Goal: Find specific page/section: Find specific page/section

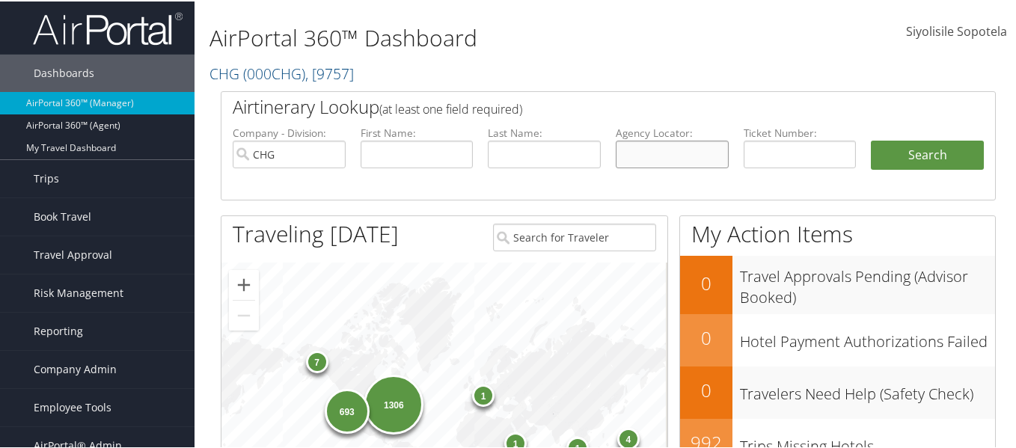
click at [686, 159] on input "text" at bounding box center [672, 153] width 113 height 28
paste input "OHJBGA"
type input "OHJBGA"
click at [871, 139] on button "Search" at bounding box center [927, 154] width 113 height 30
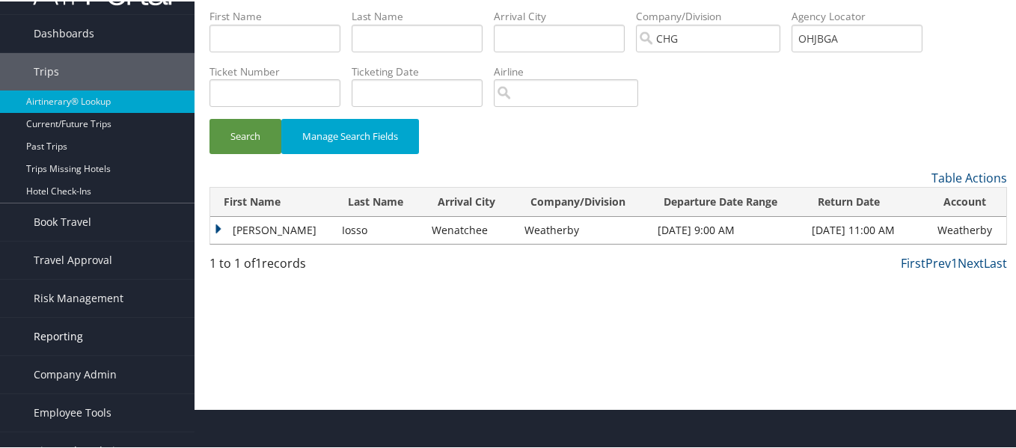
scroll to position [61, 0]
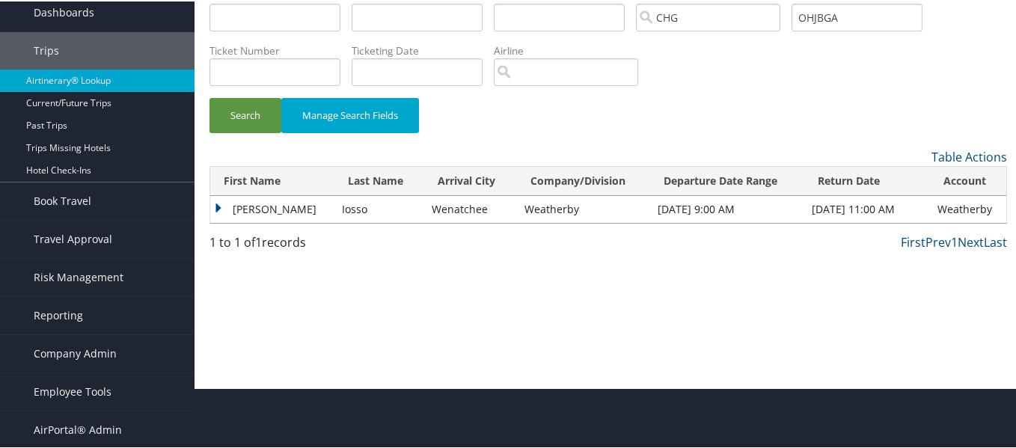
click at [220, 210] on td "Colin" at bounding box center [272, 208] width 124 height 27
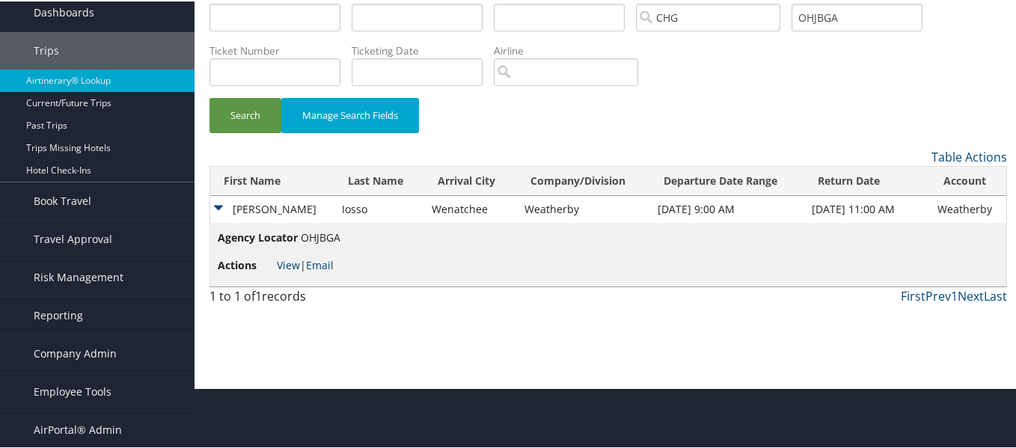
click at [287, 262] on link "View" at bounding box center [288, 264] width 23 height 14
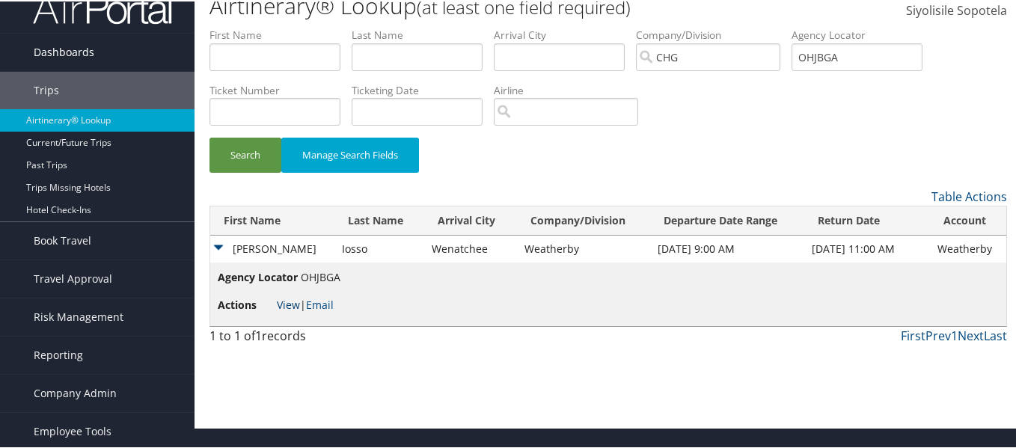
scroll to position [0, 0]
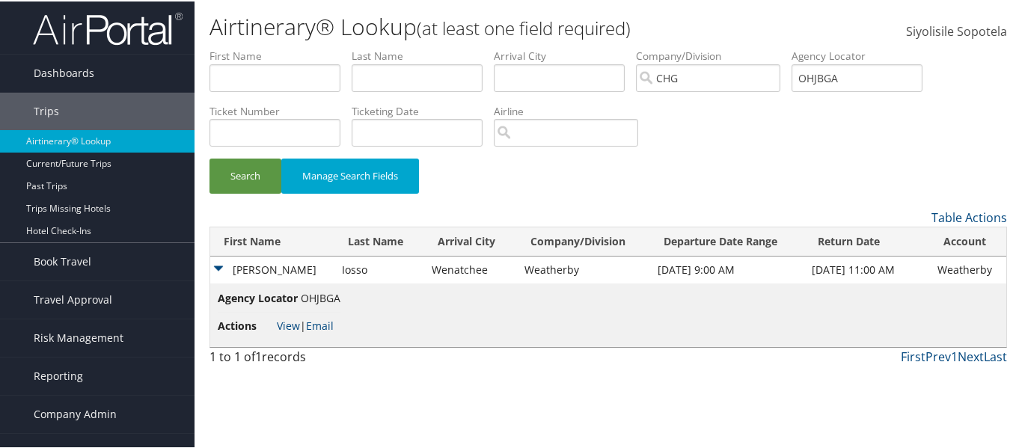
click at [70, 41] on img at bounding box center [108, 27] width 150 height 35
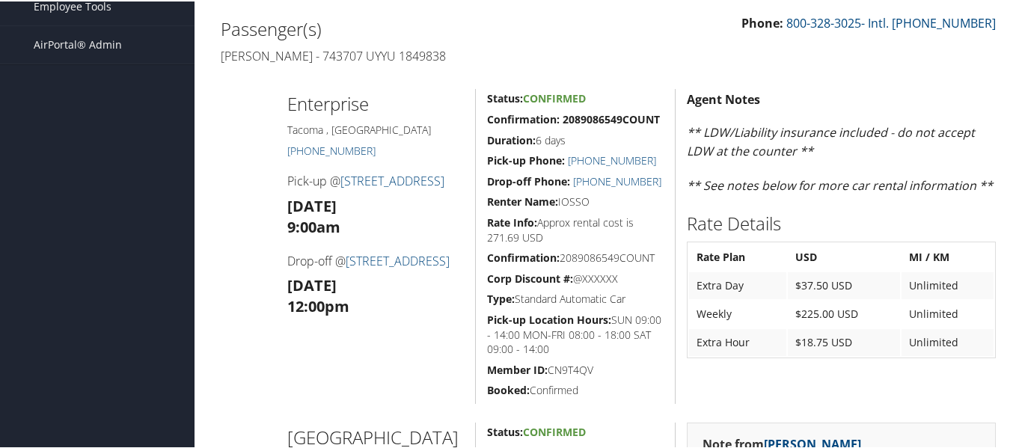
scroll to position [374, 0]
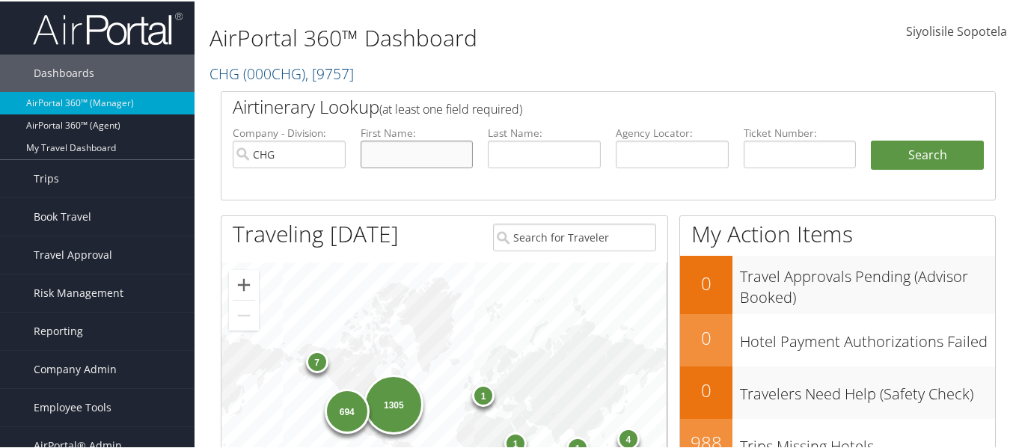
click at [383, 152] on input "text" at bounding box center [417, 153] width 113 height 28
type input "[DEMOGRAPHIC_DATA]"
click at [541, 147] on input "text" at bounding box center [544, 153] width 113 height 28
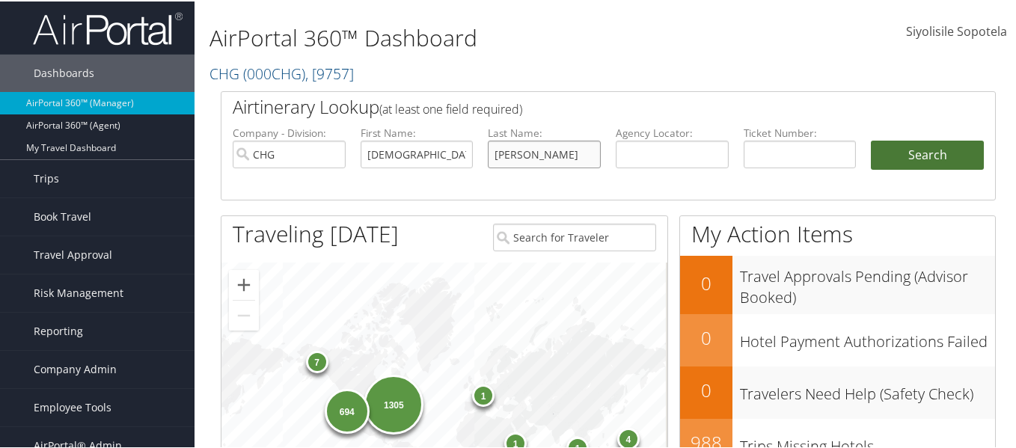
type input "roberts"
click at [949, 146] on button "Search" at bounding box center [927, 154] width 113 height 30
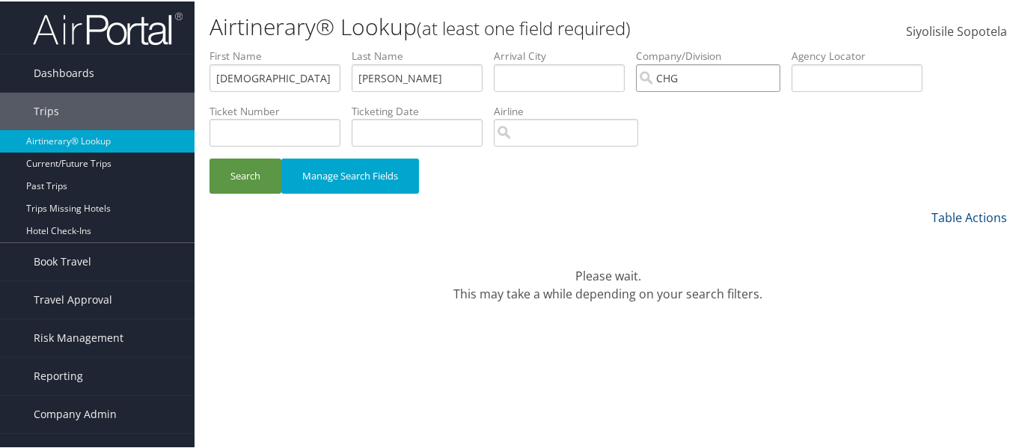
click at [781, 75] on input "CHG" at bounding box center [708, 77] width 144 height 28
click at [252, 177] on button "Search" at bounding box center [246, 174] width 72 height 35
click at [239, 174] on button "Search" at bounding box center [246, 174] width 72 height 35
drag, startPoint x: 266, startPoint y: 76, endPoint x: 174, endPoint y: 70, distance: 93.0
click at [174, 70] on div "Dashboards AirPortal 360™ (Manager) AirPortal 360™ (Agent) My Travel Dashboard …" at bounding box center [511, 224] width 1022 height 448
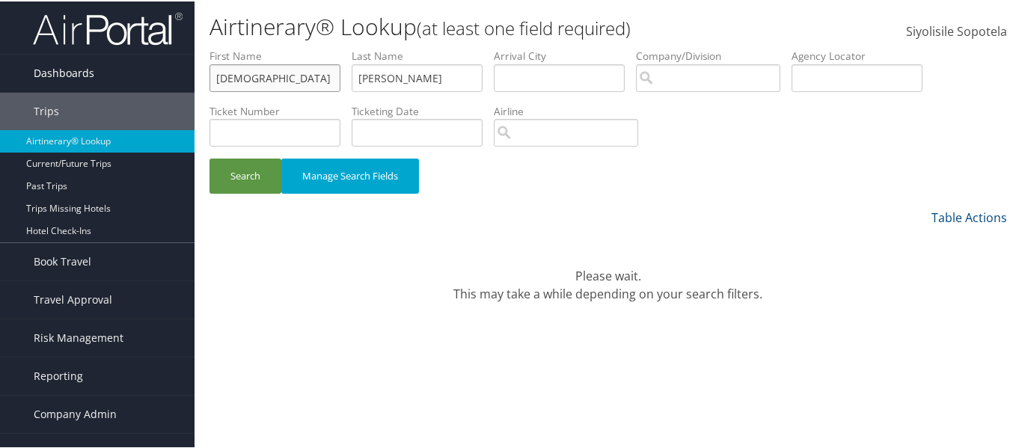
paste input "KATHLEEN"
type input "KATHLEEN"
click at [210, 157] on button "Search" at bounding box center [246, 174] width 72 height 35
click at [255, 168] on button "Search" at bounding box center [246, 174] width 72 height 35
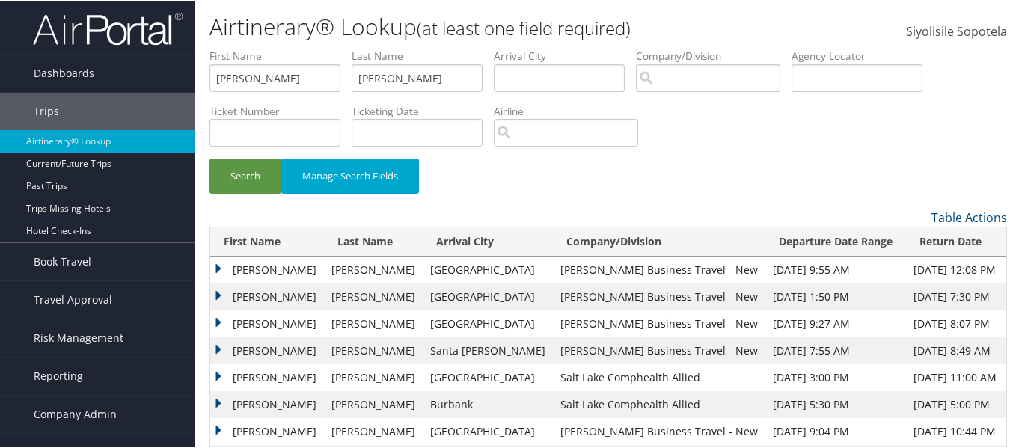
click at [82, 22] on img at bounding box center [108, 27] width 150 height 35
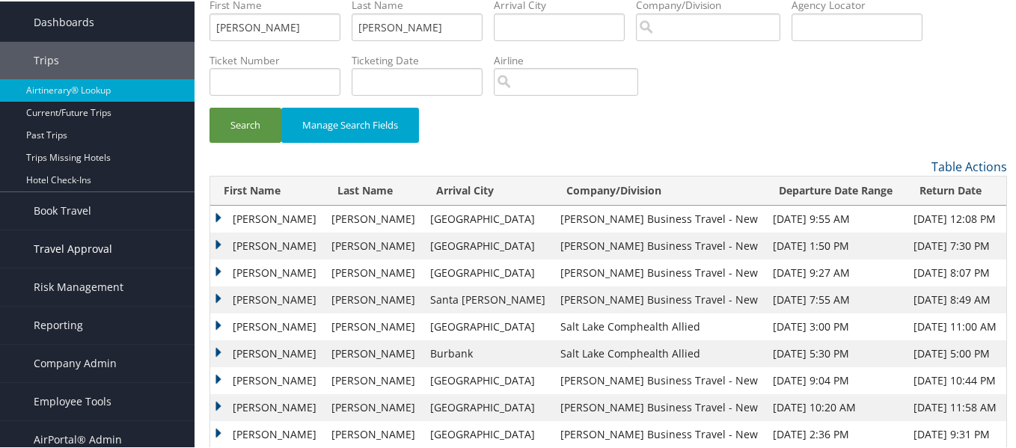
scroll to position [100, 0]
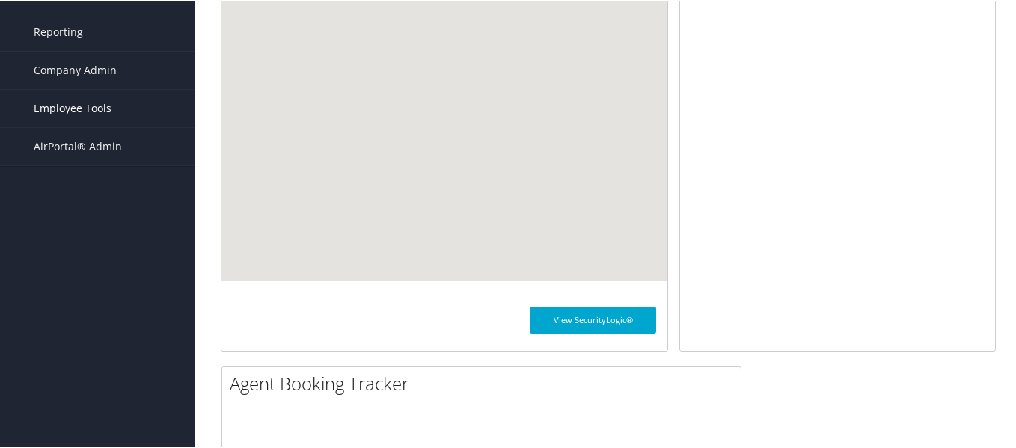
scroll to position [299, 0]
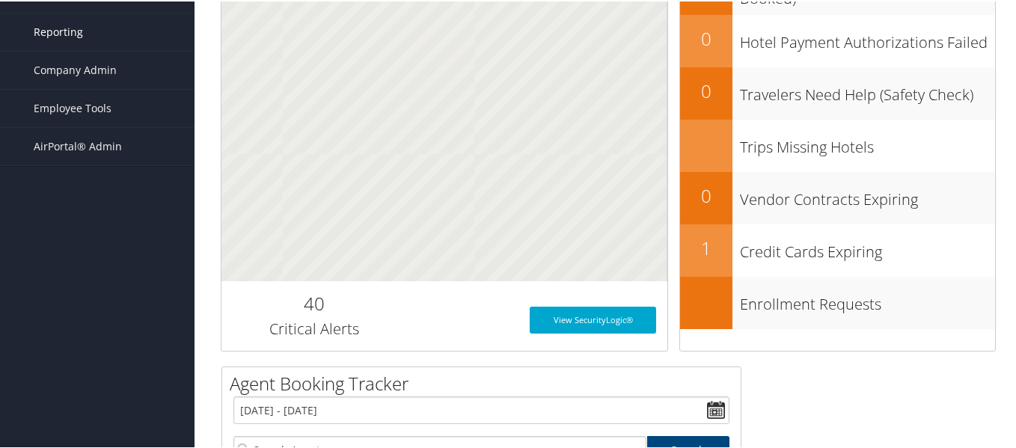
click at [89, 37] on link "Reporting" at bounding box center [97, 30] width 195 height 37
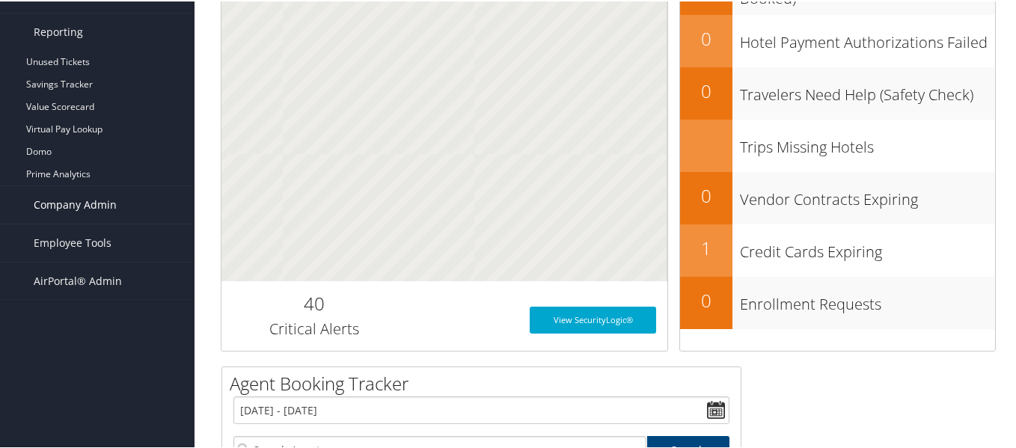
click at [87, 201] on span "Company Admin" at bounding box center [75, 203] width 83 height 37
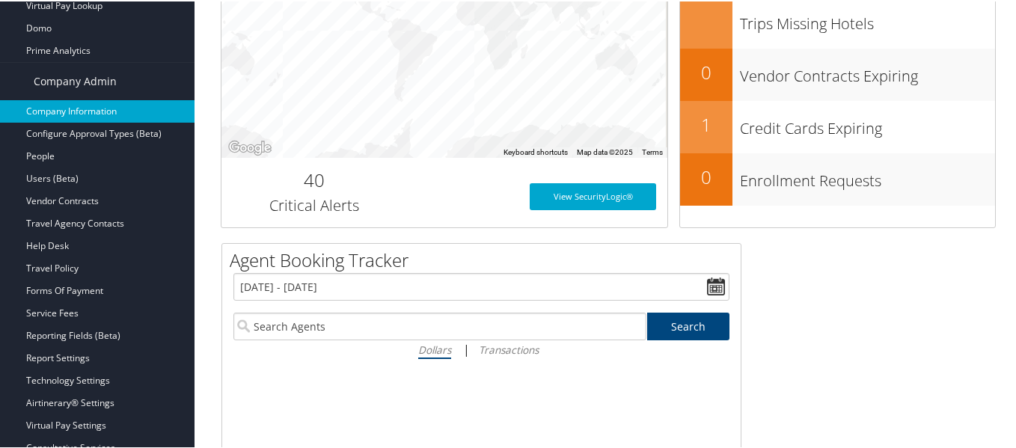
scroll to position [449, 0]
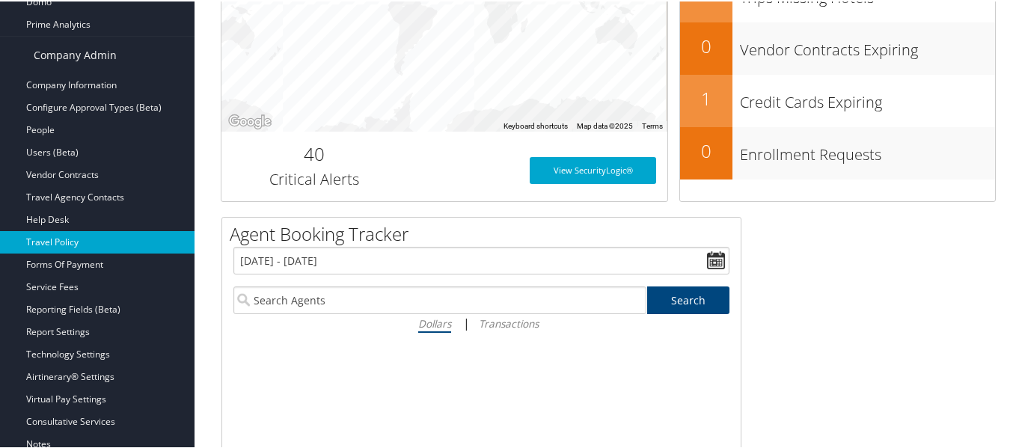
click at [50, 243] on link "Travel Policy" at bounding box center [97, 241] width 195 height 22
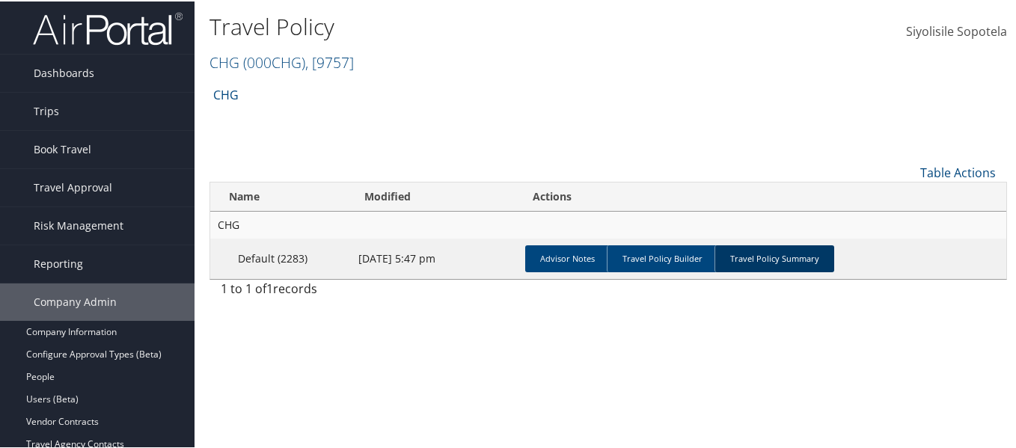
click at [799, 253] on link "Travel Policy Summary" at bounding box center [775, 257] width 120 height 27
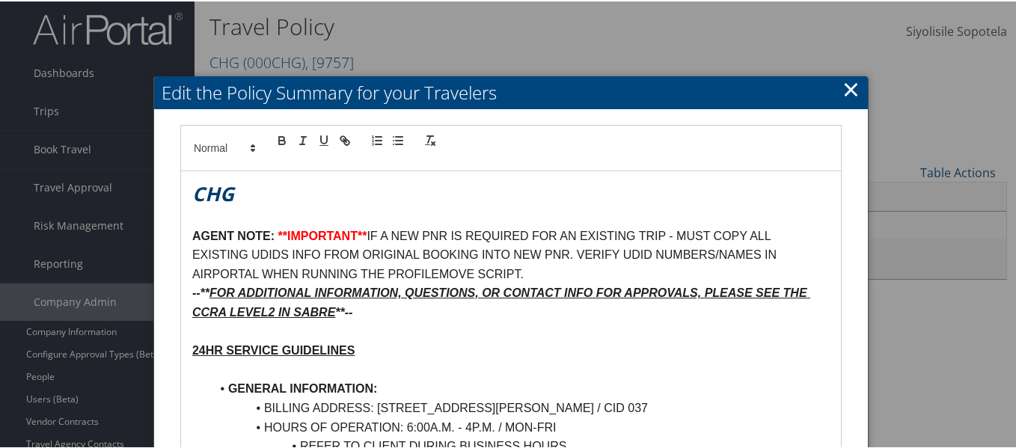
click at [851, 84] on link "×" at bounding box center [851, 88] width 17 height 30
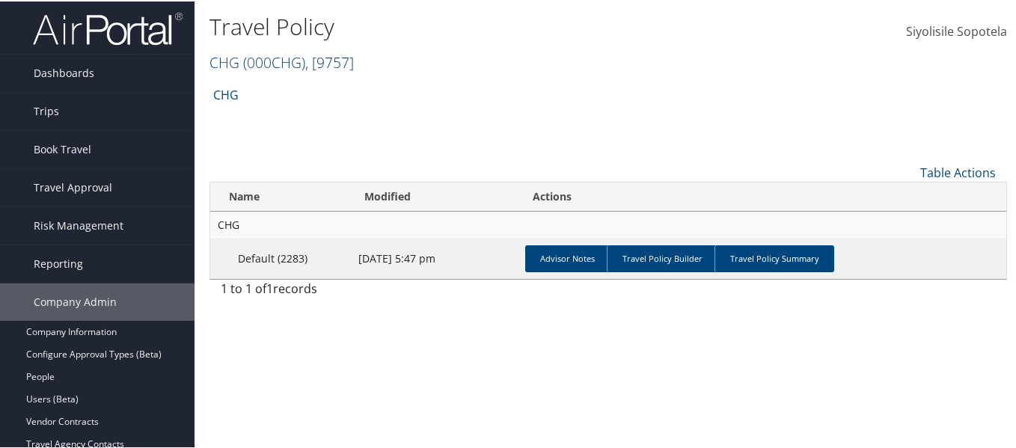
click at [262, 58] on span "( 000CHG )" at bounding box center [274, 61] width 62 height 20
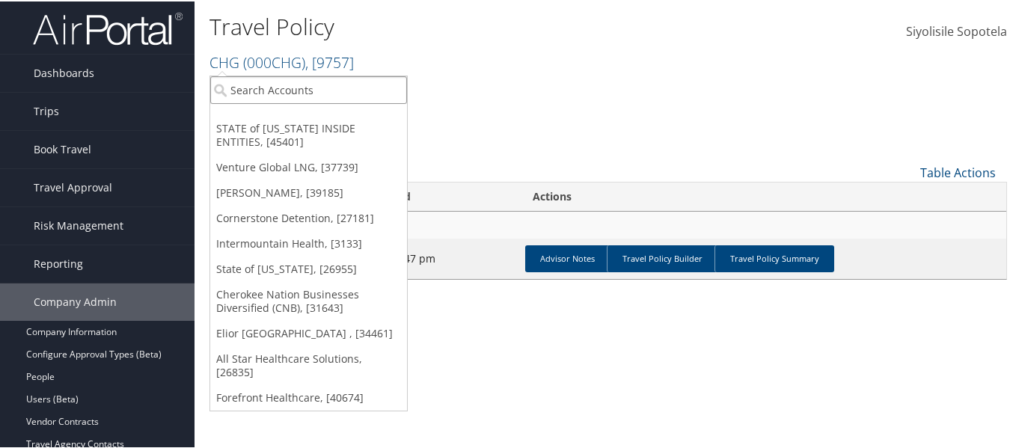
click at [268, 76] on input "search" at bounding box center [308, 89] width 197 height 28
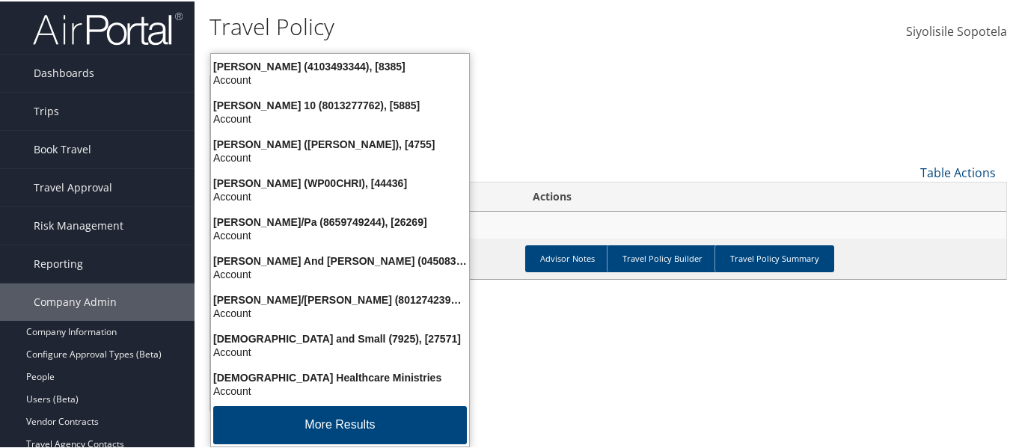
type input "christopher"
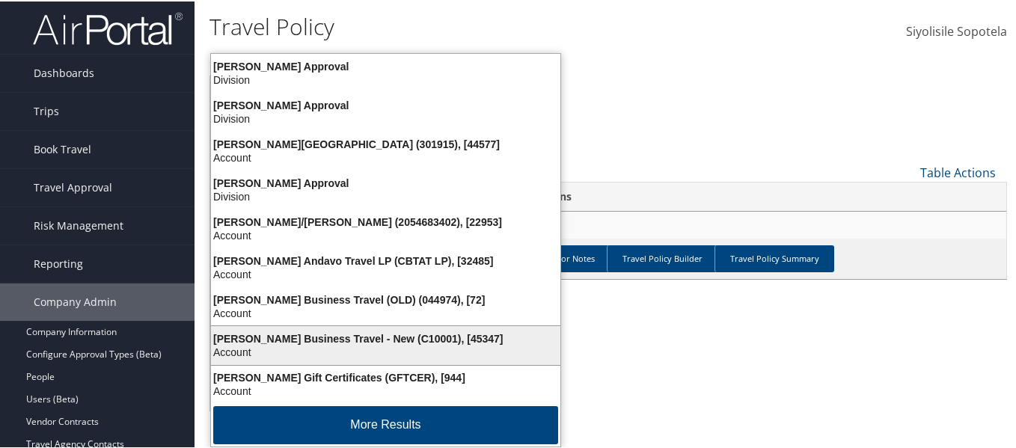
click at [375, 332] on div "Christopherson Business Travel - New (C10001), [45347]" at bounding box center [385, 337] width 367 height 13
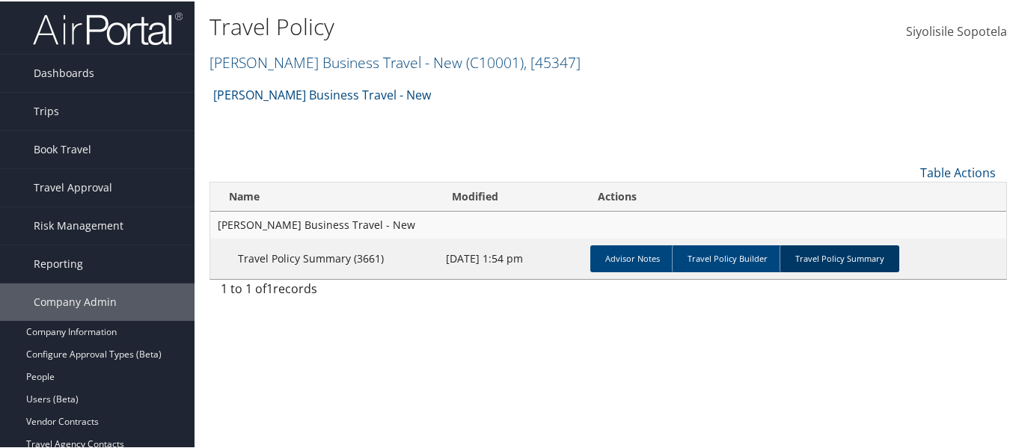
click at [800, 266] on link "Travel Policy Summary" at bounding box center [840, 257] width 120 height 27
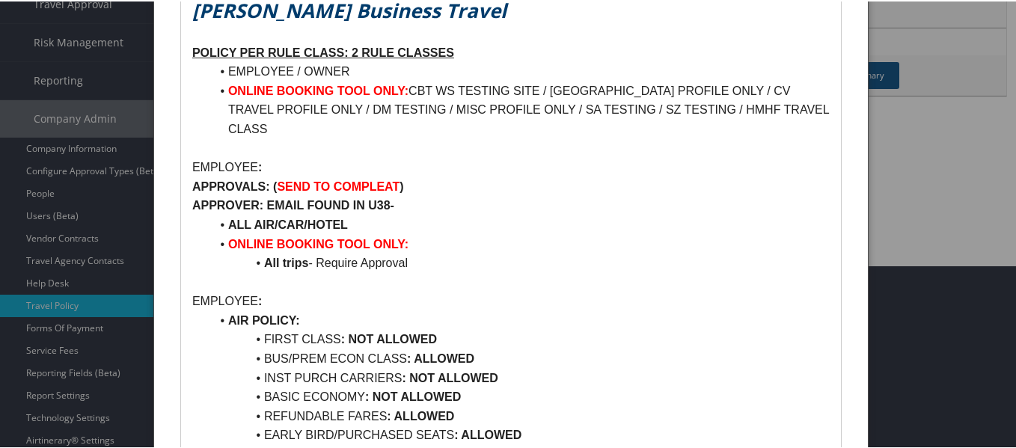
scroll to position [75, 0]
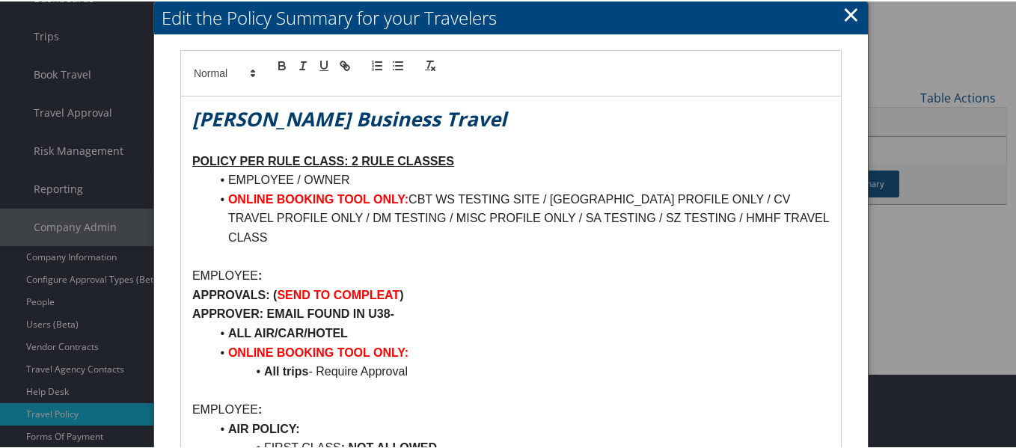
click at [67, 226] on div at bounding box center [511, 224] width 1022 height 448
click at [73, 187] on div at bounding box center [511, 224] width 1022 height 448
click at [79, 186] on div at bounding box center [511, 224] width 1022 height 448
click at [81, 191] on div at bounding box center [511, 224] width 1022 height 448
click at [843, 12] on link "×" at bounding box center [851, 13] width 17 height 30
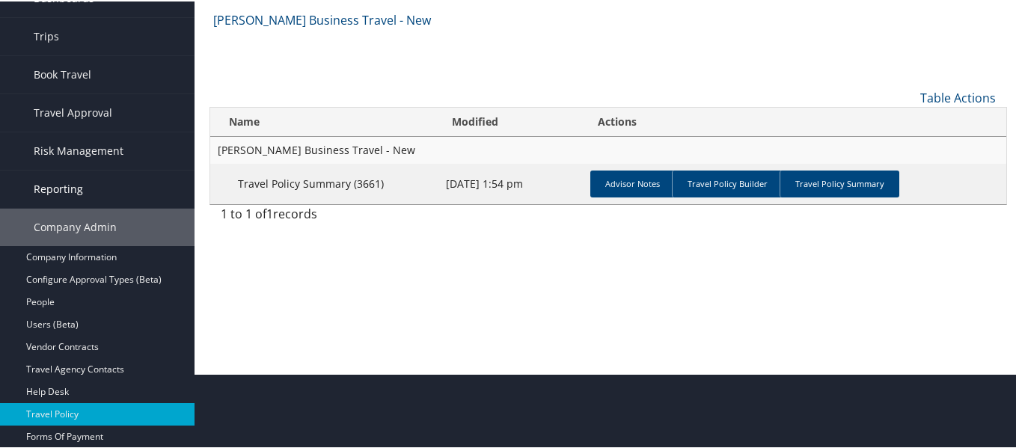
click at [78, 189] on span "Reporting" at bounding box center [58, 187] width 49 height 37
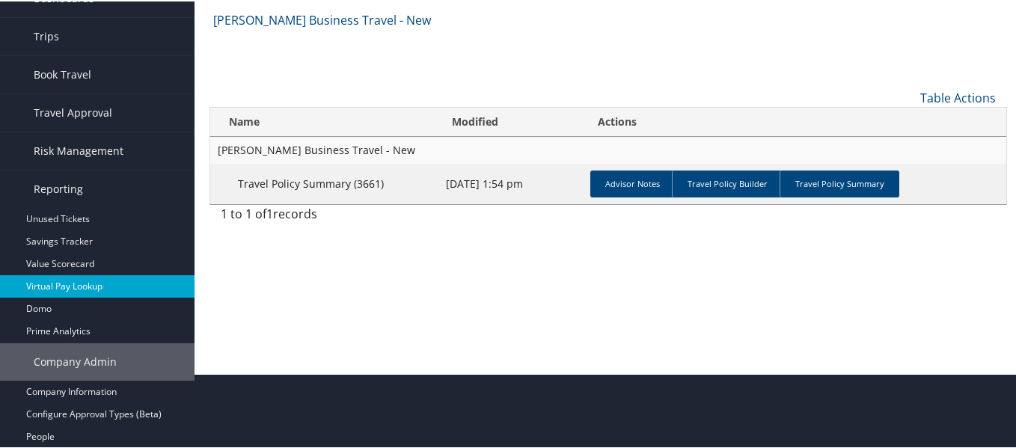
click at [52, 281] on link "Virtual Pay Lookup" at bounding box center [97, 285] width 195 height 22
